Goal: Task Accomplishment & Management: Use online tool/utility

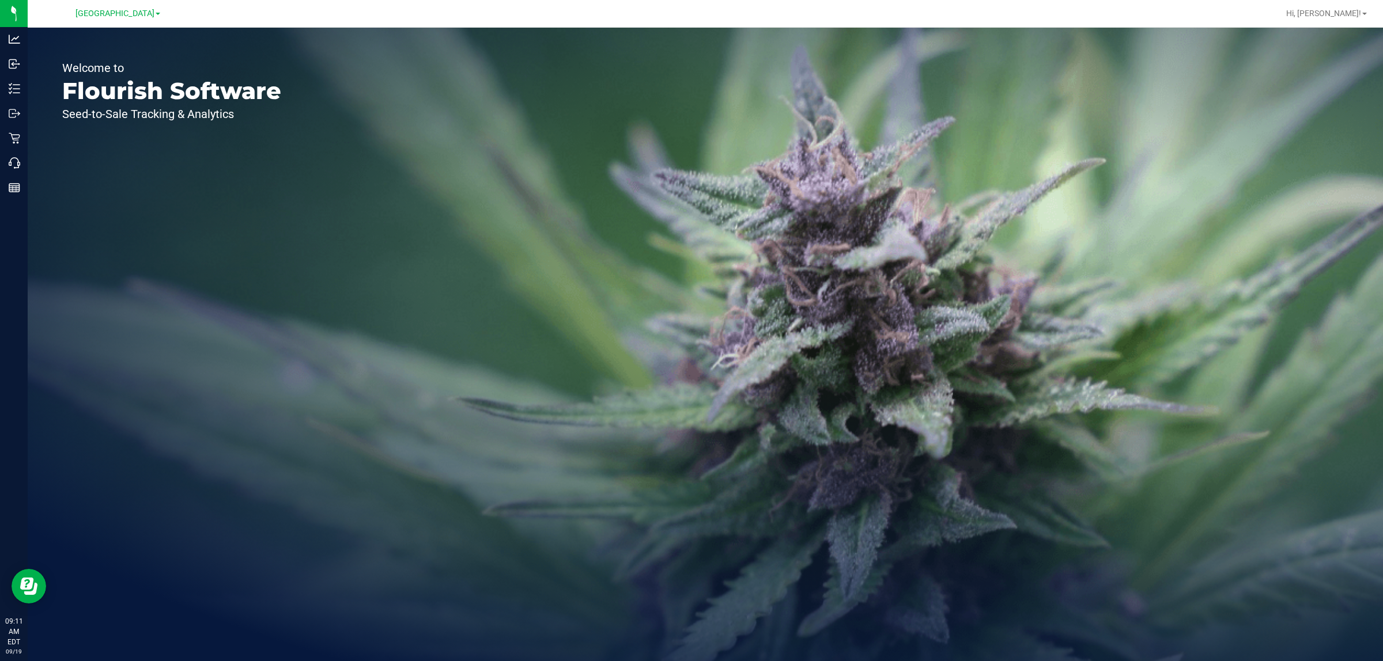
click at [156, 13] on span at bounding box center [158, 14] width 5 height 2
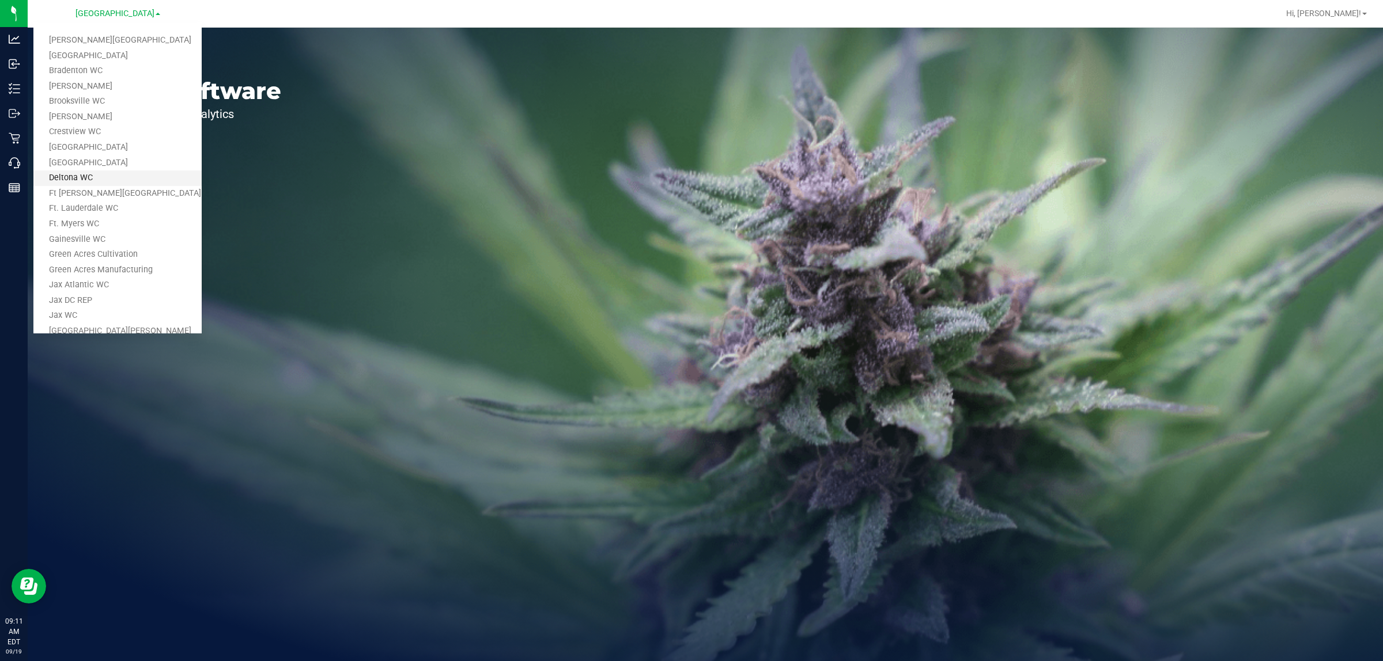
click at [90, 173] on link "Deltona WC" at bounding box center [117, 179] width 168 height 16
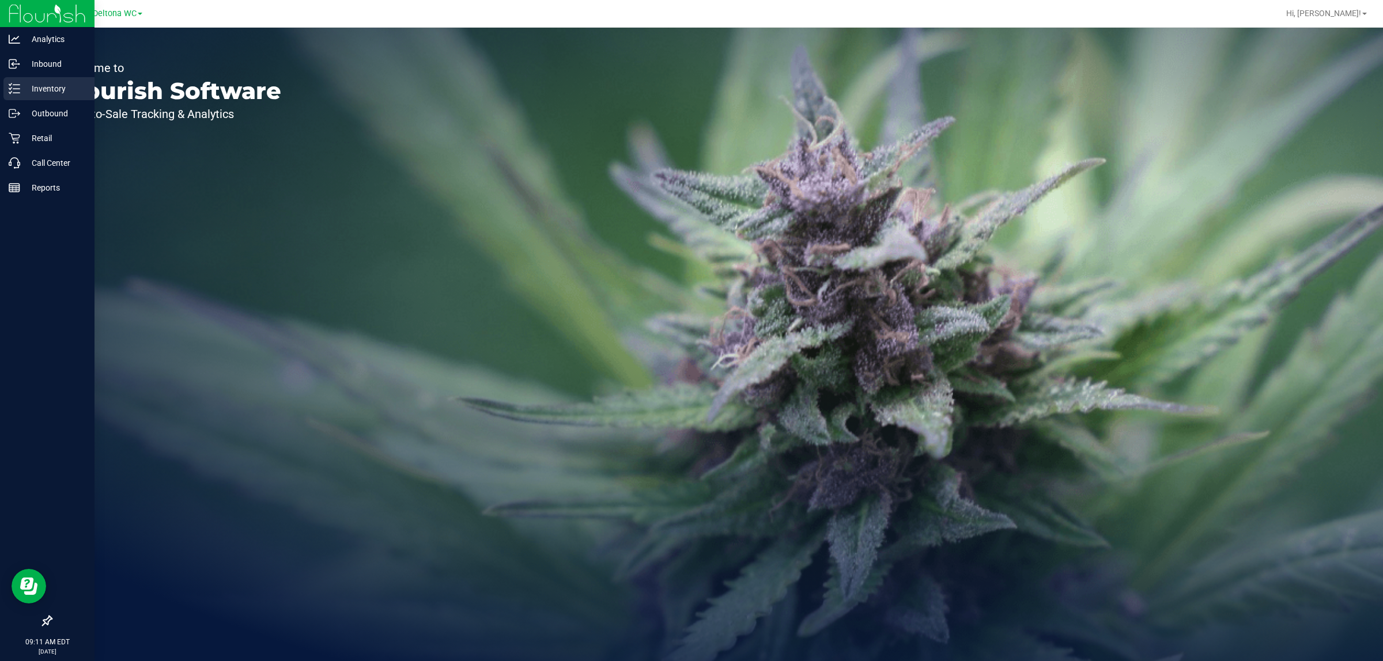
click at [47, 88] on p "Inventory" at bounding box center [54, 89] width 69 height 14
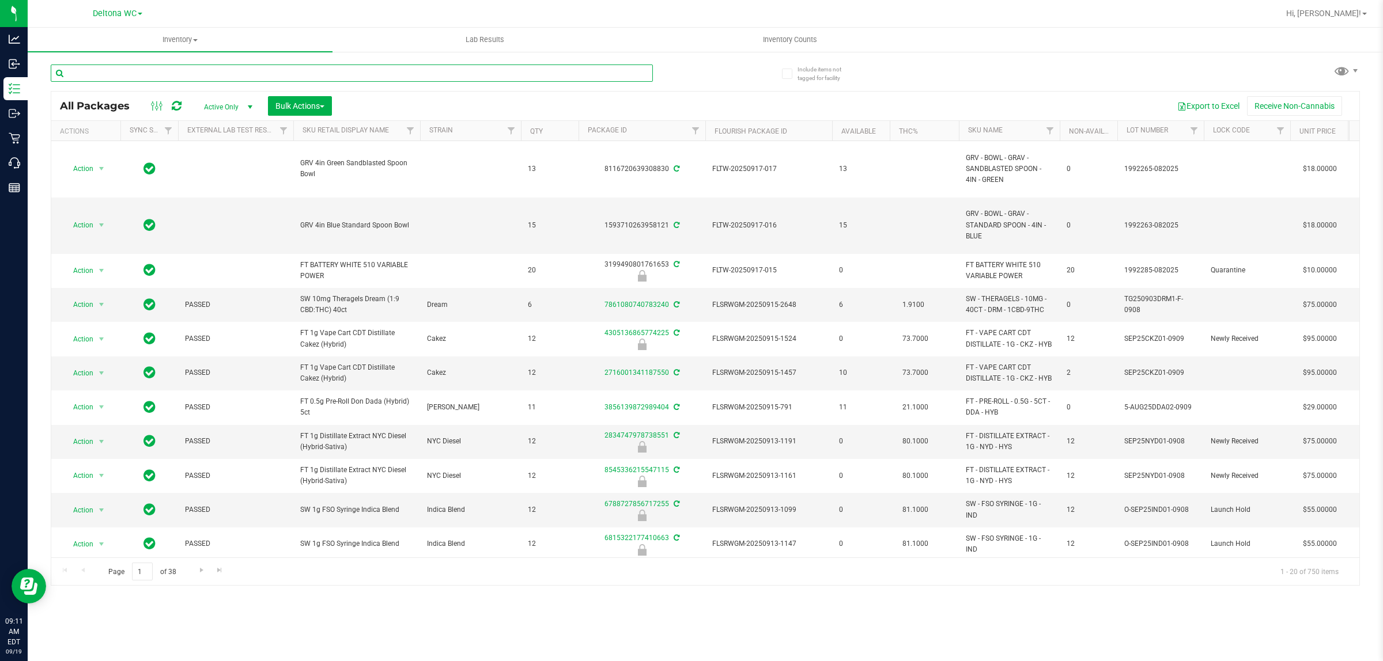
click at [393, 74] on input "text" at bounding box center [352, 73] width 602 height 17
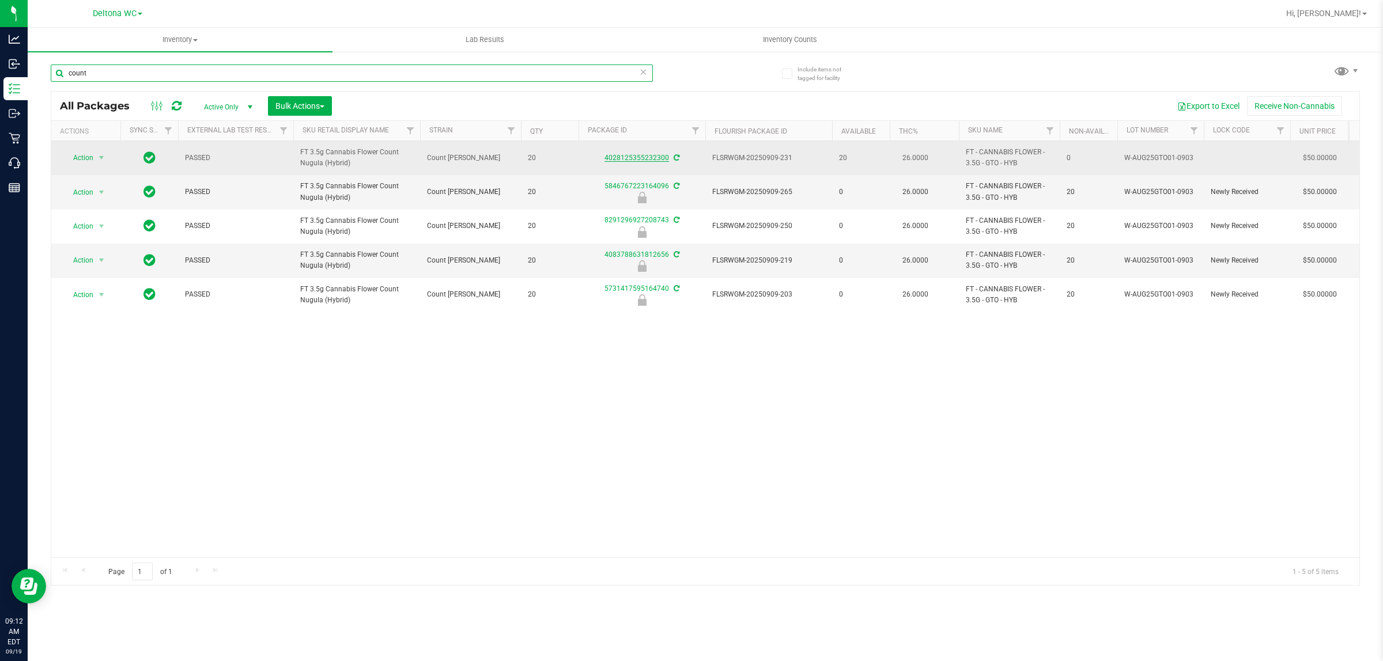
type input "count"
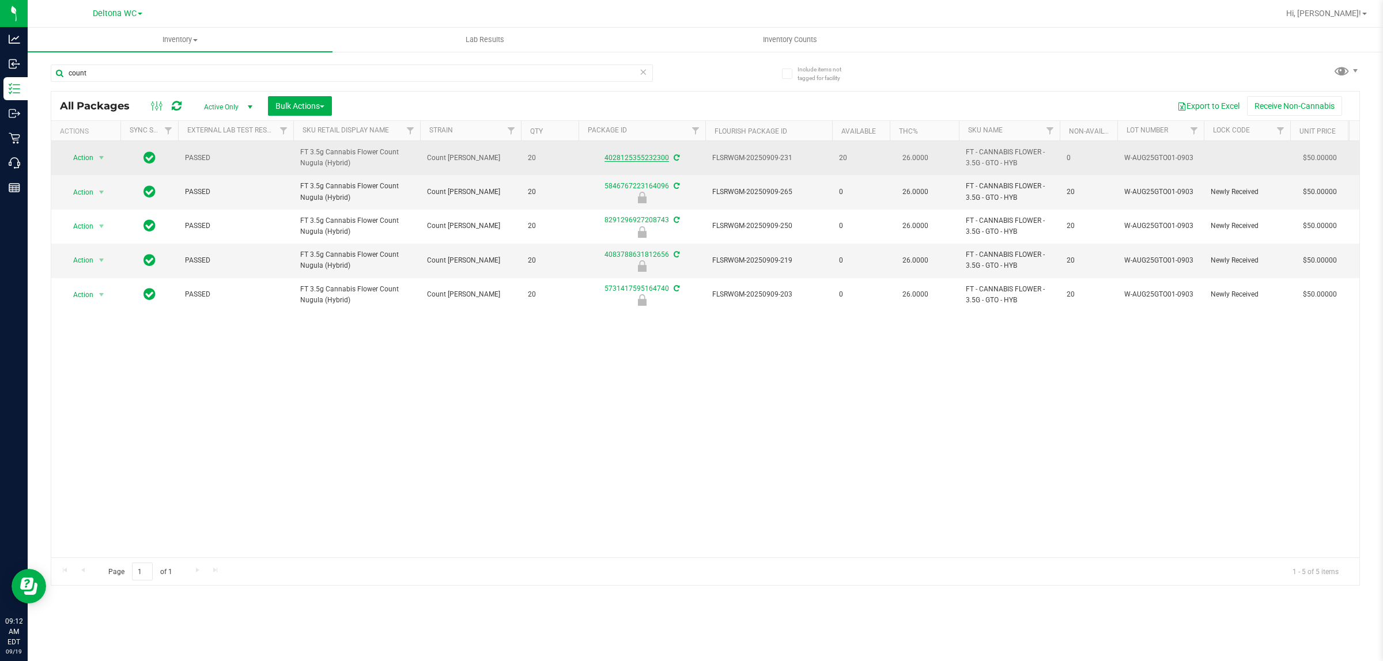
click at [620, 154] on link "4028125355232300" at bounding box center [636, 158] width 65 height 8
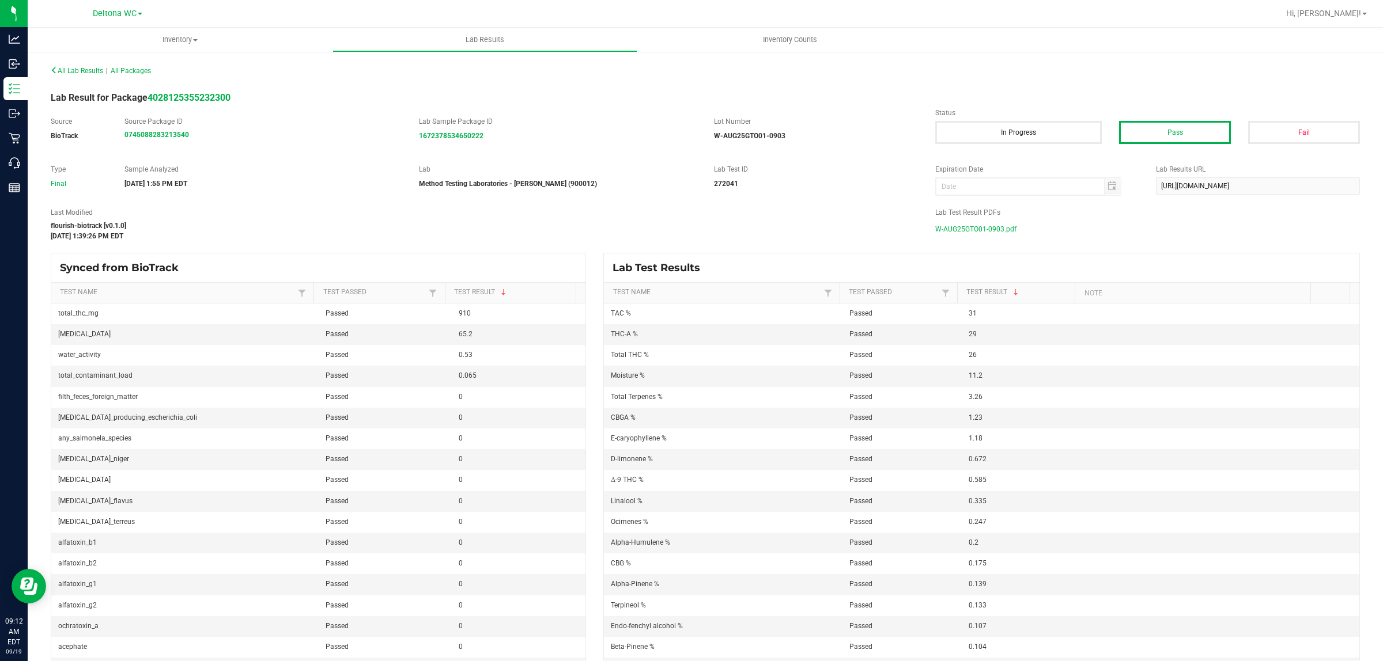
click at [991, 226] on span "W-AUG25GTO01-0903.pdf" at bounding box center [975, 229] width 81 height 17
